Goal: Task Accomplishment & Management: Manage account settings

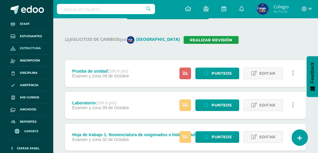
click at [24, 47] on span "Estructura" at bounding box center [30, 48] width 21 height 5
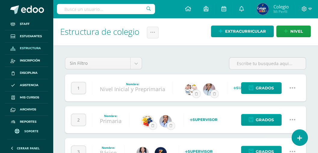
click at [293, 88] on icon at bounding box center [292, 88] width 7 height 7
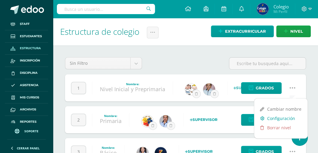
click at [280, 120] on link "Configuración" at bounding box center [280, 118] width 53 height 9
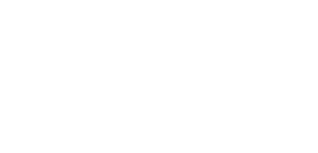
select select
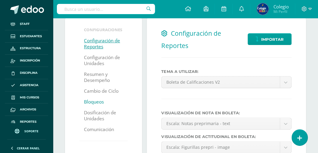
click at [91, 103] on link "Bloqueos" at bounding box center [94, 102] width 20 height 11
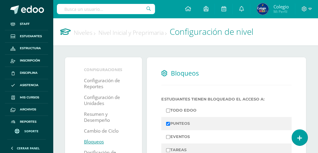
click at [79, 32] on link "Niveles" at bounding box center [85, 33] width 22 height 8
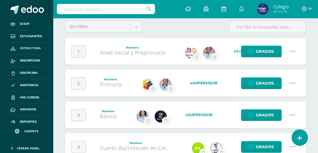
scroll to position [40, 0]
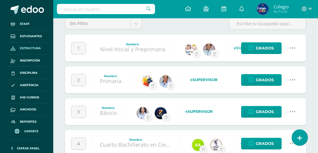
click at [292, 79] on icon at bounding box center [292, 80] width 7 height 7
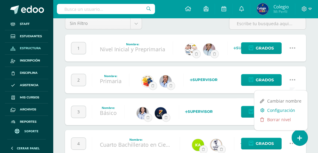
click at [275, 110] on link "Configuración" at bounding box center [280, 110] width 53 height 9
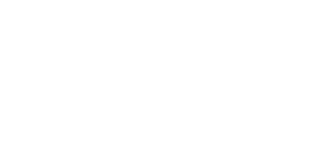
select select
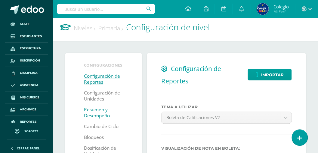
scroll to position [20, 0]
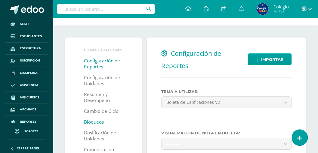
click at [91, 124] on link "Bloqueos" at bounding box center [94, 122] width 20 height 11
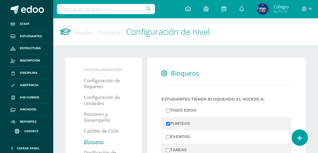
click at [80, 35] on link "Niveles" at bounding box center [85, 33] width 22 height 8
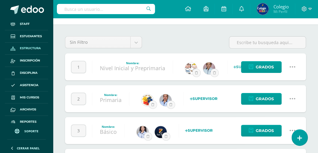
scroll to position [60, 0]
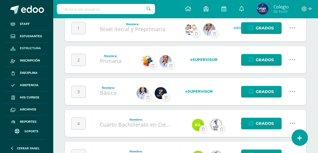
click at [291, 90] on icon at bounding box center [292, 91] width 7 height 7
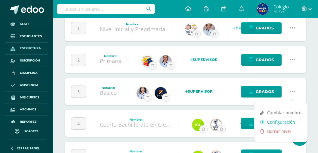
click at [282, 121] on link "Configuración" at bounding box center [280, 122] width 53 height 9
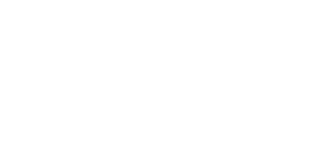
select select
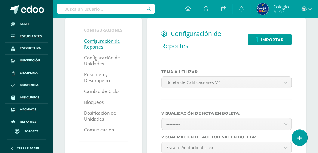
scroll to position [40, 0]
click at [90, 103] on link "Bloqueos" at bounding box center [94, 102] width 20 height 11
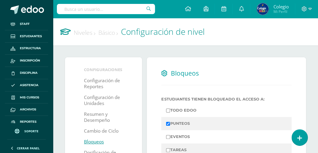
click at [84, 32] on link "Niveles" at bounding box center [85, 33] width 22 height 8
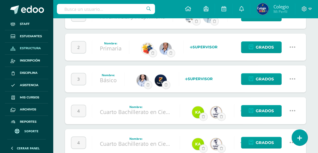
scroll to position [80, 0]
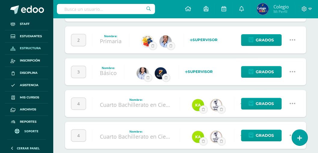
click at [291, 102] on icon at bounding box center [292, 103] width 7 height 7
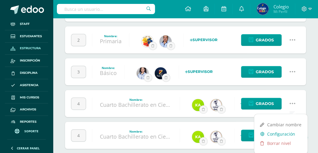
click at [277, 134] on link "Configuración" at bounding box center [280, 134] width 53 height 9
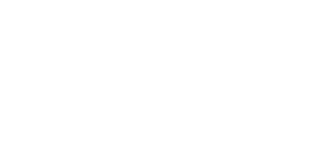
select select
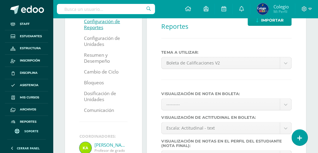
scroll to position [60, 0]
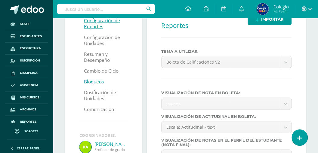
click at [96, 82] on link "Bloqueos" at bounding box center [94, 82] width 20 height 11
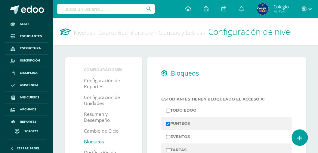
click at [83, 33] on link "Niveles" at bounding box center [85, 33] width 22 height 8
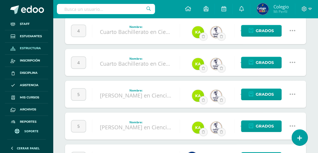
scroll to position [160, 0]
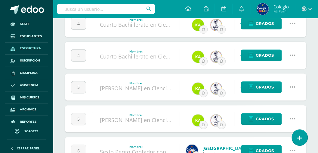
click at [292, 55] on icon at bounding box center [292, 55] width 7 height 7
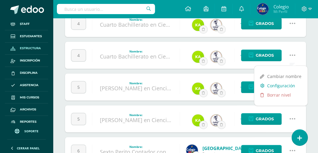
click at [275, 85] on link "Configuración" at bounding box center [280, 85] width 53 height 9
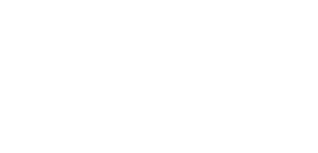
select select
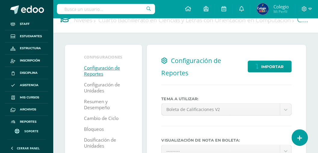
scroll to position [20, 0]
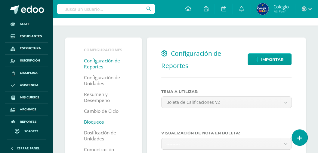
click at [91, 121] on link "Bloqueos" at bounding box center [94, 122] width 20 height 11
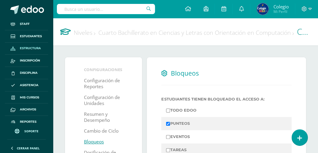
click at [25, 48] on span "Estructura" at bounding box center [30, 48] width 21 height 5
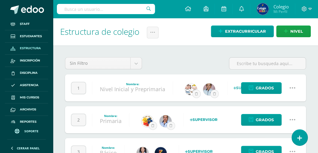
click at [292, 120] on icon at bounding box center [292, 120] width 7 height 7
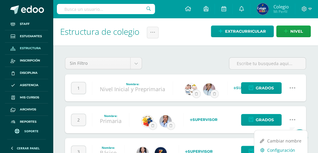
click at [273, 148] on link "Configuración" at bounding box center [280, 150] width 53 height 9
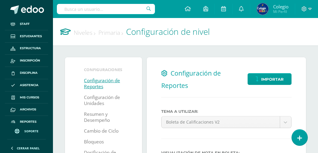
select select
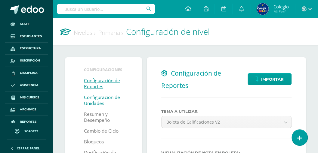
click at [94, 101] on link "Configuración de Unidades" at bounding box center [103, 100] width 39 height 17
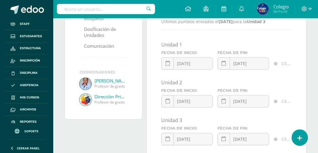
scroll to position [117, 0]
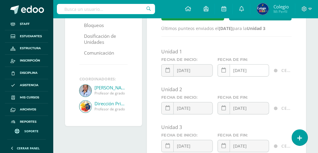
click at [224, 70] on icon at bounding box center [223, 70] width 5 height 5
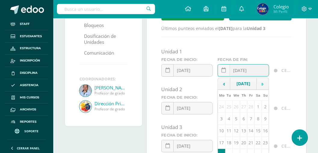
click at [262, 84] on icon at bounding box center [263, 84] width 2 height 4
click at [262, 83] on icon at bounding box center [263, 84] width 2 height 4
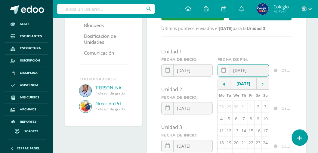
click at [262, 83] on td at bounding box center [263, 84] width 12 height 12
click at [221, 134] on td "13" at bounding box center [221, 131] width 7 height 12
type input "[DATE]"
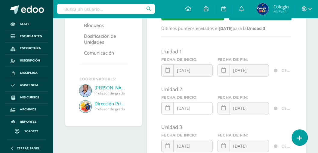
click at [167, 108] on icon at bounding box center [167, 108] width 5 height 5
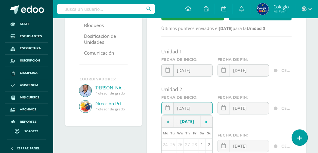
click at [205, 122] on td at bounding box center [206, 122] width 12 height 12
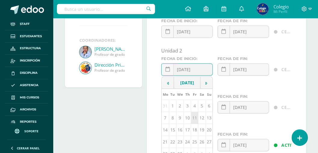
scroll to position [157, 0]
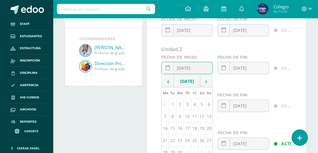
click at [204, 81] on td at bounding box center [206, 82] width 12 height 12
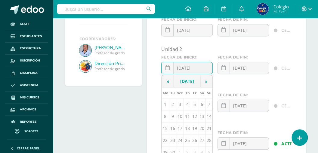
click at [204, 81] on td at bounding box center [206, 82] width 12 height 12
click at [172, 132] on td "14" at bounding box center [172, 129] width 7 height 12
type input "[DATE]"
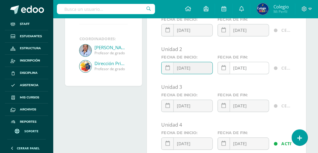
click at [224, 68] on icon at bounding box center [223, 68] width 5 height 5
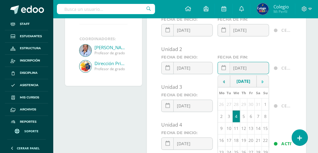
click at [261, 79] on td at bounding box center [263, 82] width 12 height 12
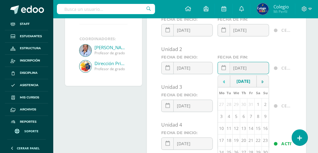
click at [223, 83] on icon at bounding box center [224, 82] width 2 height 4
click at [235, 132] on td "15" at bounding box center [237, 129] width 8 height 12
type input "[DATE]"
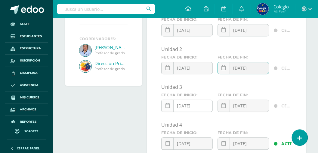
click at [167, 105] on icon at bounding box center [167, 106] width 5 height 5
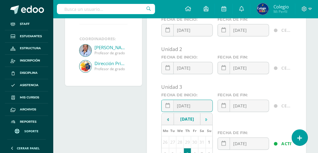
click at [205, 119] on td at bounding box center [206, 119] width 12 height 12
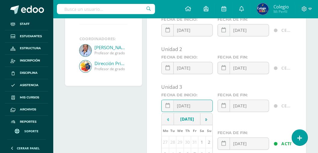
click at [165, 121] on td at bounding box center [168, 119] width 12 height 12
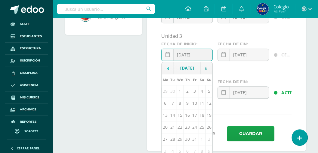
scroll to position [217, 0]
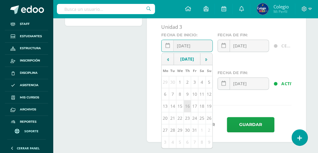
click at [188, 110] on td "16" at bounding box center [187, 106] width 7 height 12
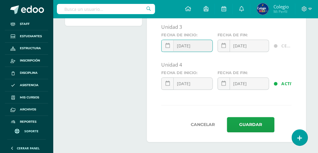
type input "[DATE]"
click at [224, 46] on icon at bounding box center [223, 45] width 5 height 5
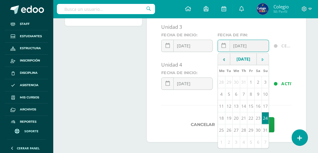
click at [262, 62] on icon at bounding box center [263, 60] width 2 height 4
click at [262, 61] on icon at bounding box center [263, 60] width 2 height 4
click at [222, 62] on td at bounding box center [224, 59] width 12 height 12
click at [250, 111] on td "17" at bounding box center [250, 106] width 7 height 12
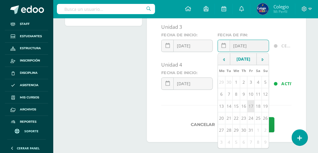
type input "[DATE]"
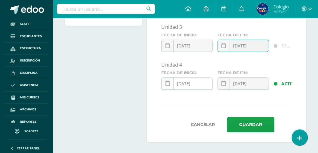
click at [169, 84] on icon at bounding box center [167, 83] width 5 height 5
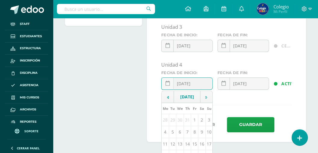
click at [205, 100] on td at bounding box center [206, 97] width 12 height 12
click at [200, 147] on td "18" at bounding box center [201, 144] width 7 height 12
type input "[DATE]"
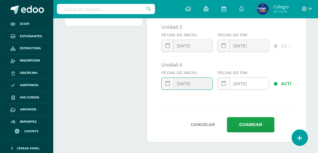
click at [220, 84] on link at bounding box center [224, 84] width 12 height 12
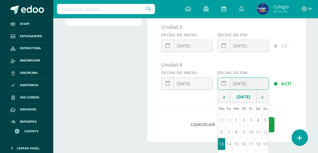
click at [262, 99] on icon at bounding box center [263, 98] width 2 height 4
click at [222, 97] on td at bounding box center [224, 97] width 12 height 12
click at [223, 97] on td at bounding box center [224, 97] width 12 height 12
click at [264, 148] on td "19" at bounding box center [265, 144] width 7 height 12
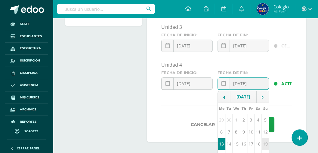
type input "[DATE]"
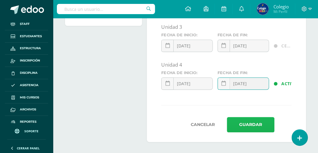
click at [241, 123] on button "Guardar" at bounding box center [251, 124] width 48 height 15
